Goal: Information Seeking & Learning: Learn about a topic

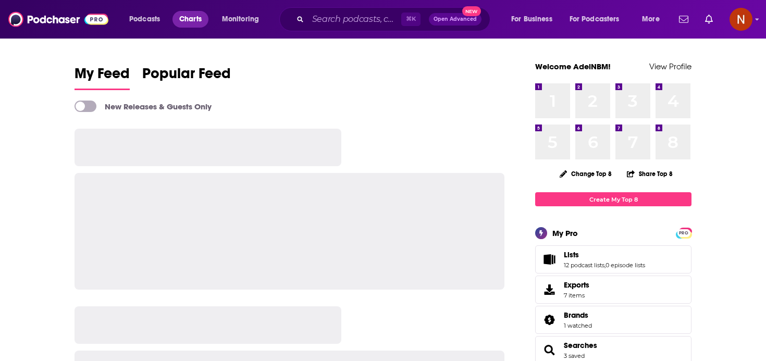
click at [190, 21] on span "Charts" at bounding box center [190, 19] width 22 height 15
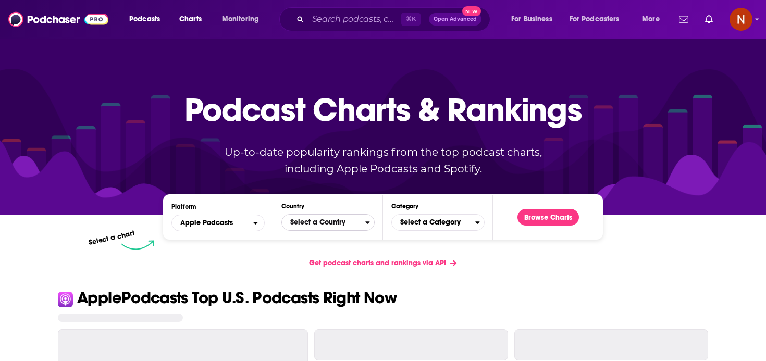
click at [328, 229] on span "Select a Country" at bounding box center [323, 223] width 83 height 18
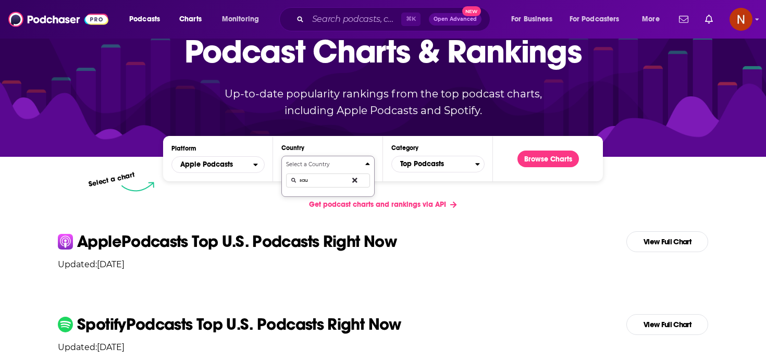
type input "saud"
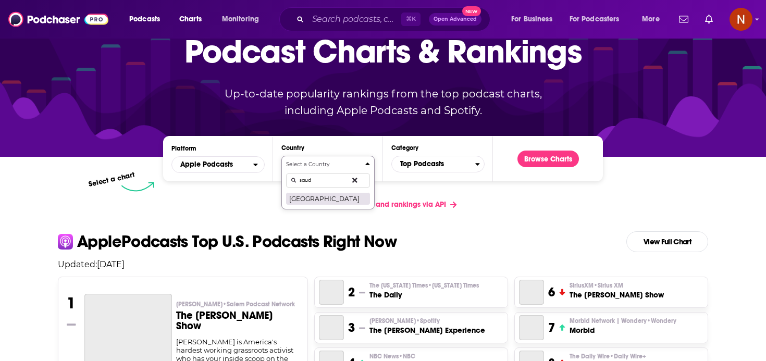
click at [325, 201] on button "[GEOGRAPHIC_DATA]" at bounding box center [328, 198] width 84 height 12
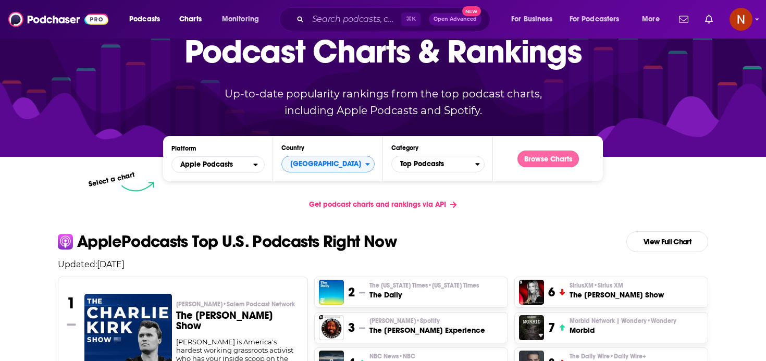
click at [543, 158] on button "Browse Charts" at bounding box center [547, 159] width 61 height 17
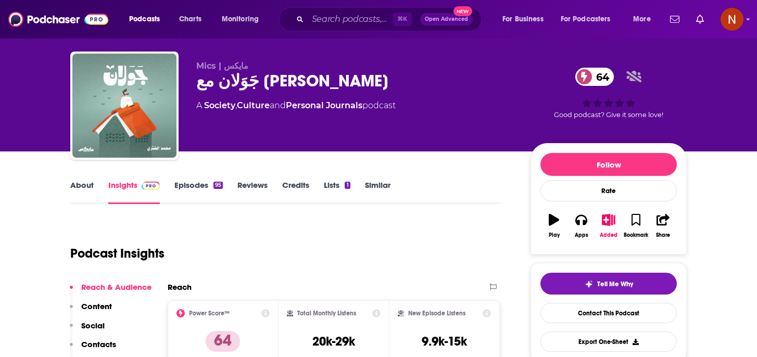
scroll to position [17, 0]
